Goal: Task Accomplishment & Management: Manage account settings

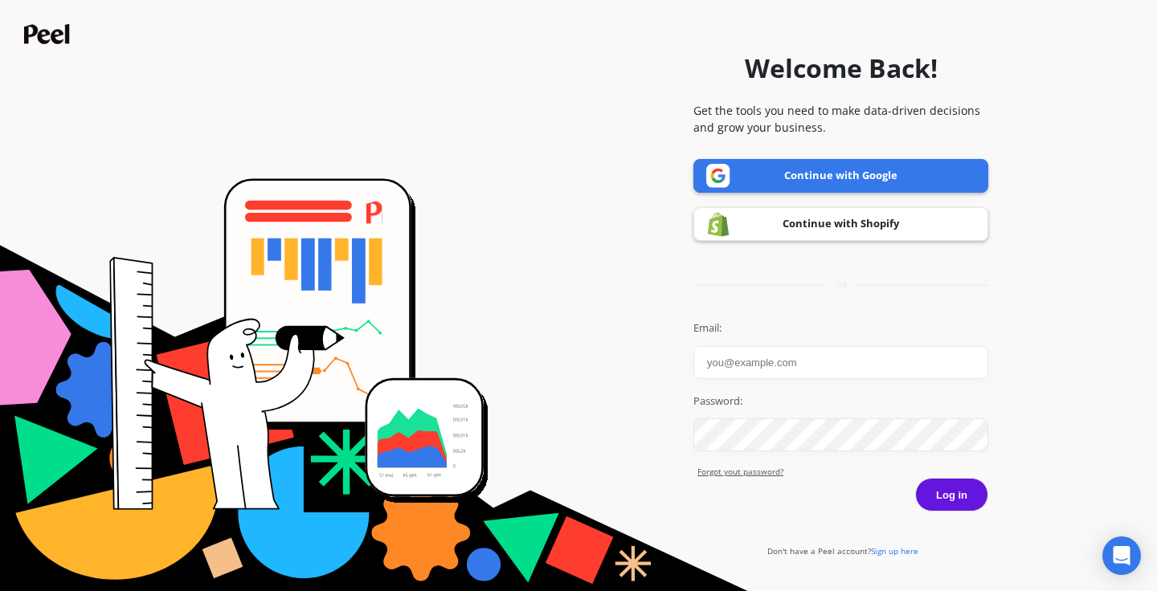
click at [743, 473] on link "Forgot yout password?" at bounding box center [842, 472] width 291 height 12
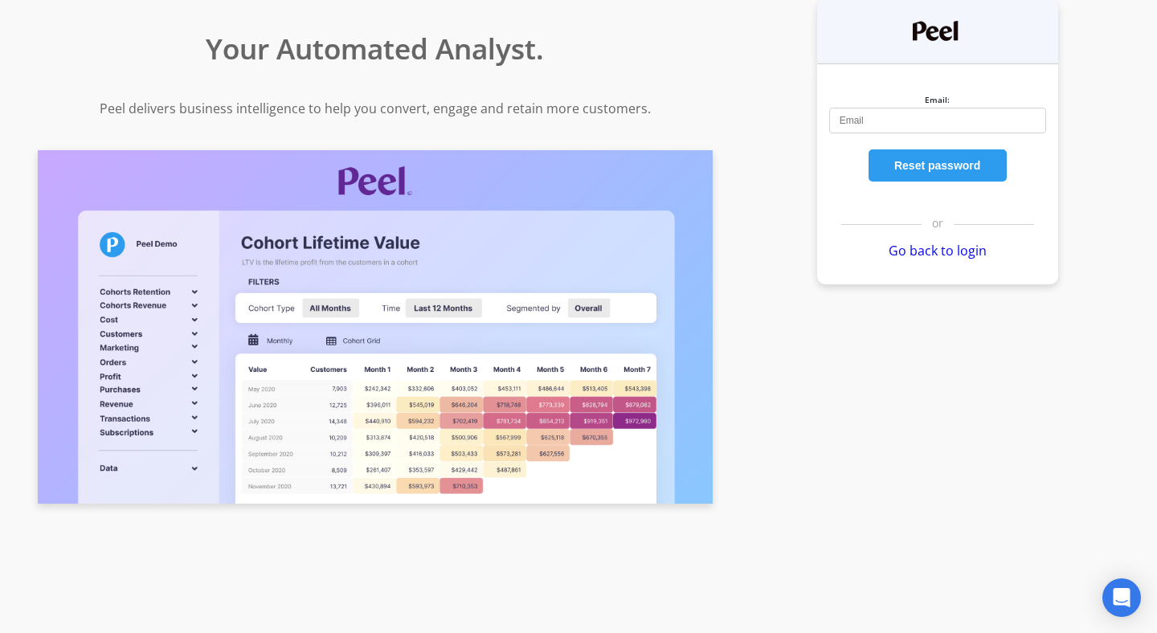
click at [840, 121] on input "Email:" at bounding box center [937, 121] width 217 height 26
type input "homero.chitika@goessor.com"
click at [960, 164] on button "Reset password" at bounding box center [937, 165] width 138 height 32
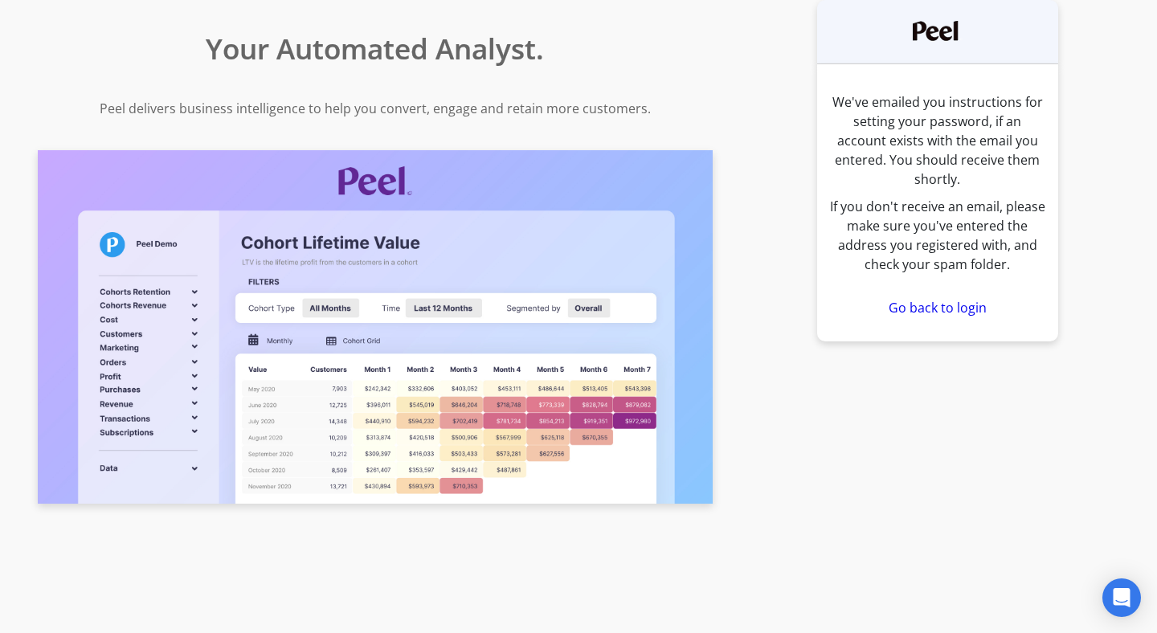
click at [896, 299] on link "Go back to login" at bounding box center [937, 308] width 98 height 18
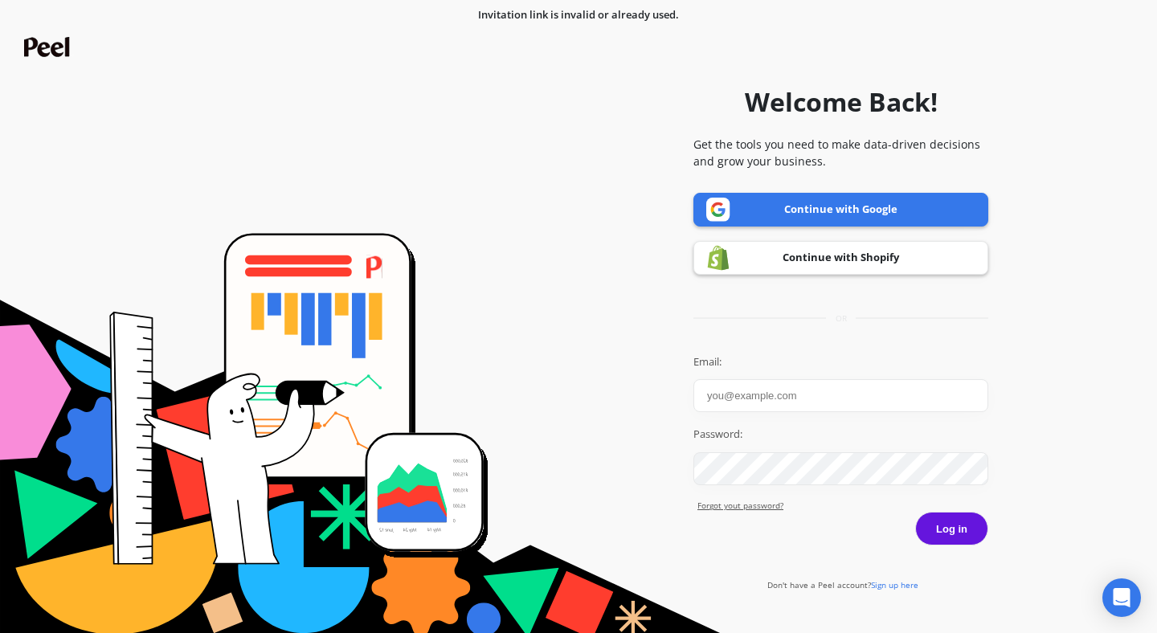
click at [727, 200] on img at bounding box center [718, 210] width 24 height 24
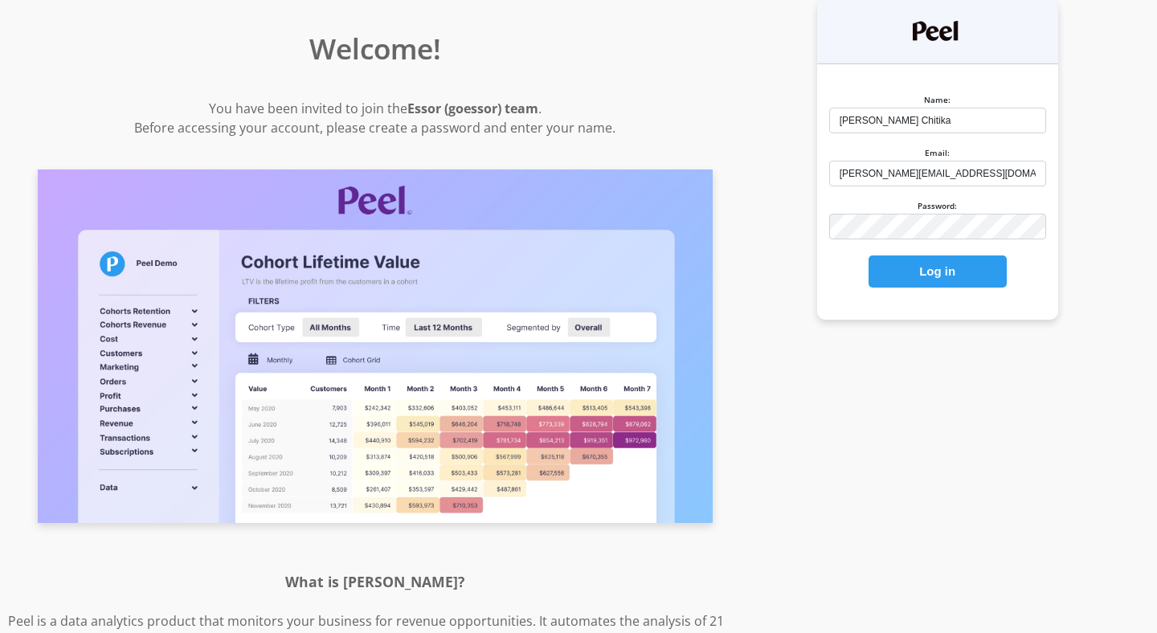
click at [957, 271] on button "Log in" at bounding box center [937, 271] width 138 height 32
